Goal: Entertainment & Leisure: Consume media (video, audio)

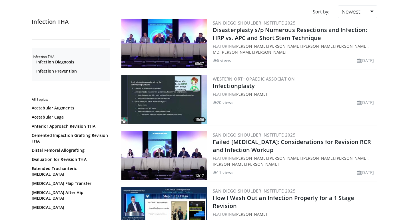
scroll to position [60, 0]
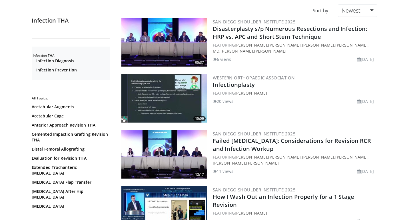
click at [169, 92] on img at bounding box center [164, 98] width 86 height 49
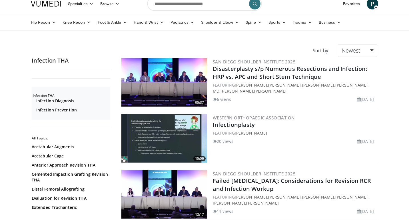
scroll to position [12, 0]
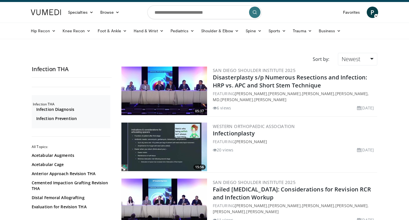
click at [175, 79] on img at bounding box center [164, 91] width 86 height 49
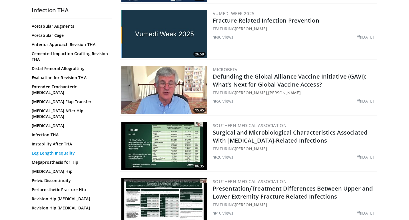
scroll to position [406, 0]
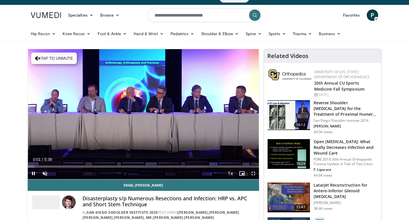
scroll to position [7, 0]
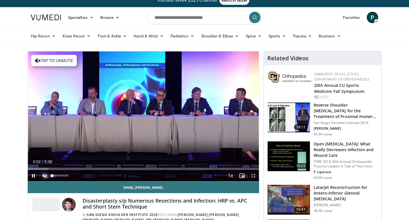
click at [44, 176] on span "Video Player" at bounding box center [44, 175] width 11 height 11
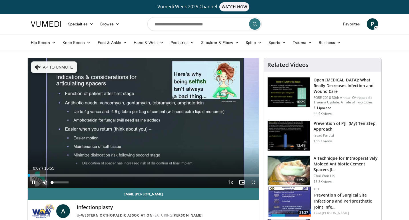
click at [46, 182] on span "Video Player" at bounding box center [44, 181] width 11 height 11
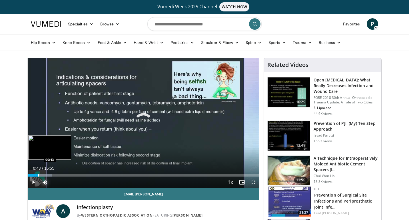
click at [38, 175] on div "Progress Bar" at bounding box center [38, 175] width 1 height 2
click at [43, 175] on div "Progress Bar" at bounding box center [43, 175] width 1 height 2
click at [51, 176] on div "Progress Bar" at bounding box center [51, 175] width 1 height 2
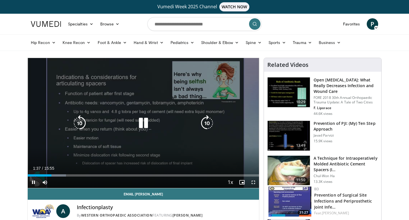
click at [97, 128] on div "Video Player" at bounding box center [143, 122] width 139 height 11
click at [141, 124] on icon "Video Player" at bounding box center [143, 123] width 16 height 16
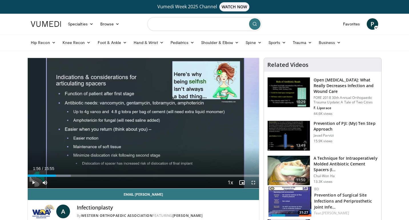
click at [181, 25] on input "Search topics, interventions" at bounding box center [204, 24] width 114 height 14
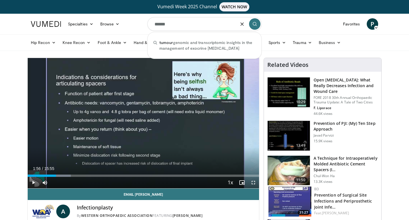
type input "******"
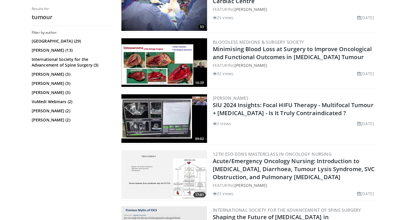
scroll to position [321, 0]
